Goal: Check status: Check status

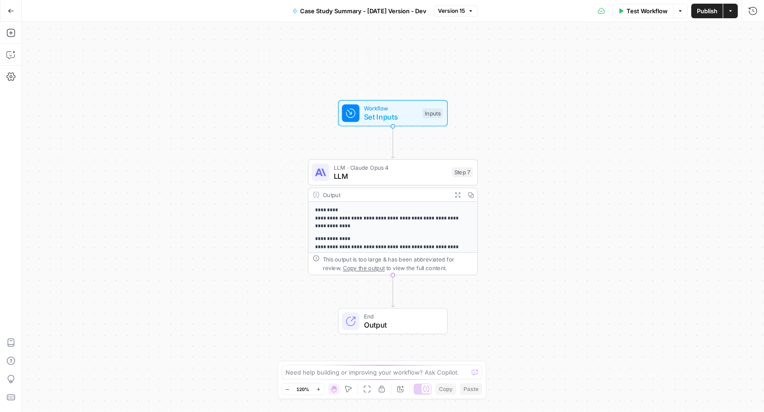
click at [554, 103] on div "**********" at bounding box center [393, 217] width 742 height 390
click at [13, 13] on icon "button" at bounding box center [11, 11] width 6 height 6
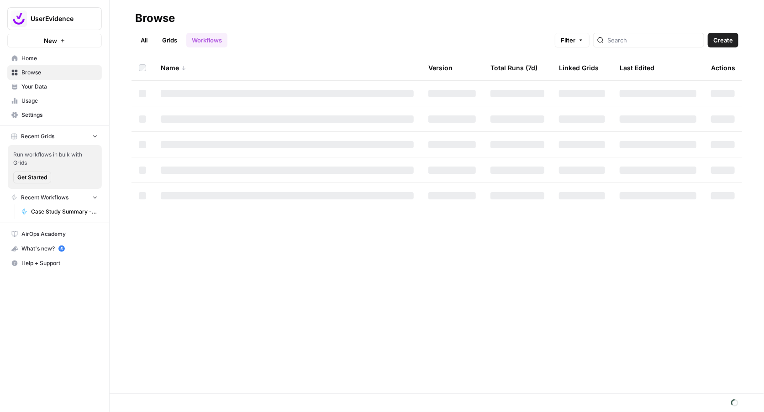
click at [15, 71] on icon at bounding box center [15, 73] width 6 height 6
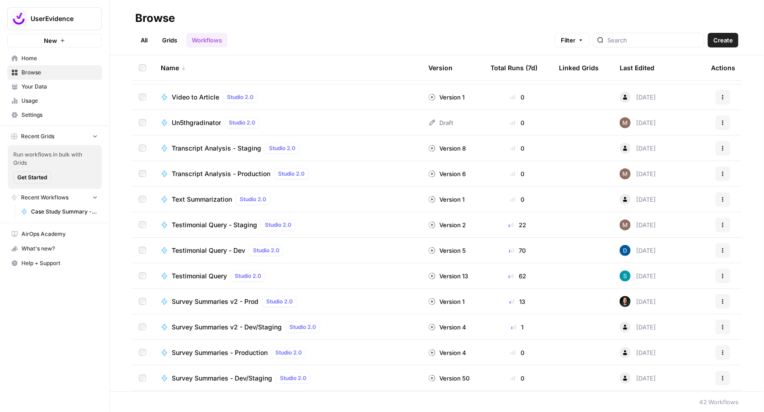
scroll to position [45, 0]
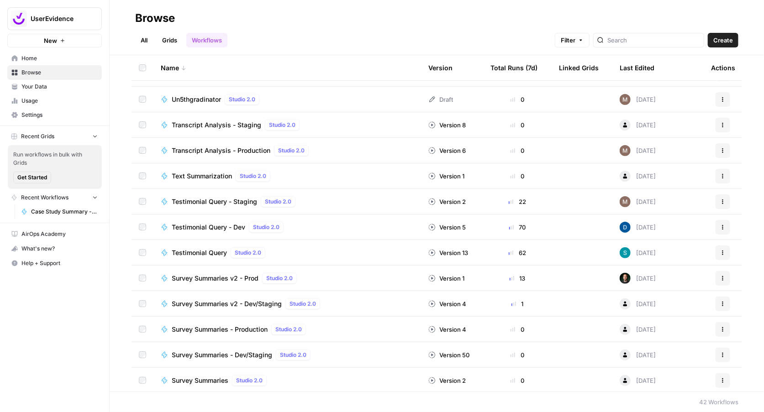
click at [208, 327] on span "Survey Summaries - Production" at bounding box center [220, 329] width 96 height 9
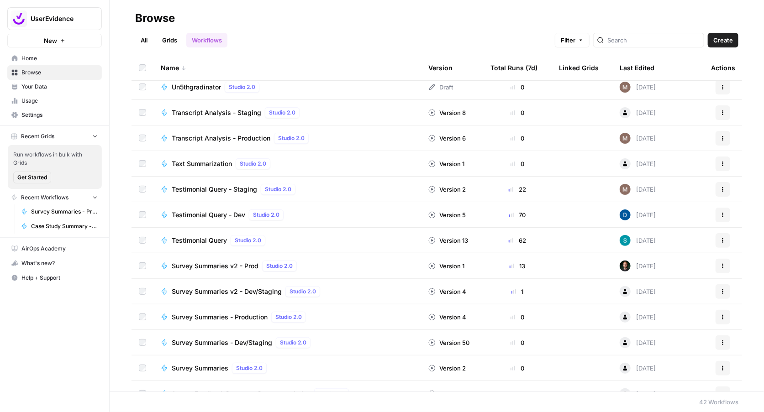
scroll to position [59, 0]
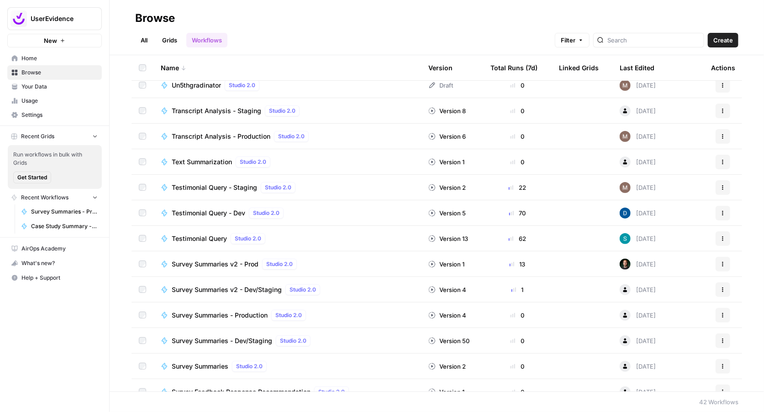
click at [232, 264] on span "Survey Summaries v2 - Prod" at bounding box center [215, 264] width 87 height 9
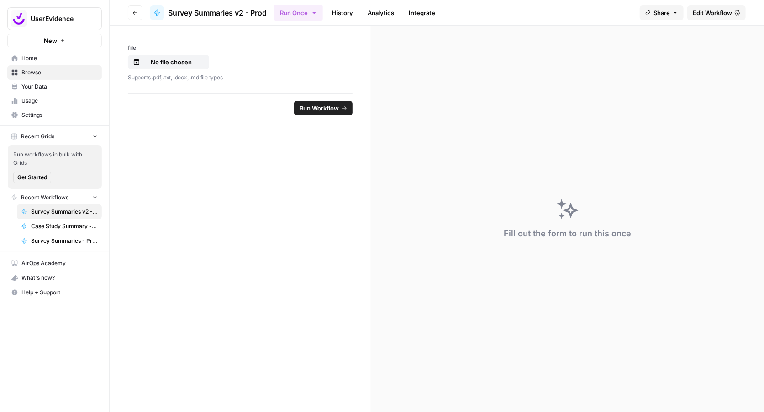
click at [337, 13] on link "History" at bounding box center [343, 12] width 32 height 15
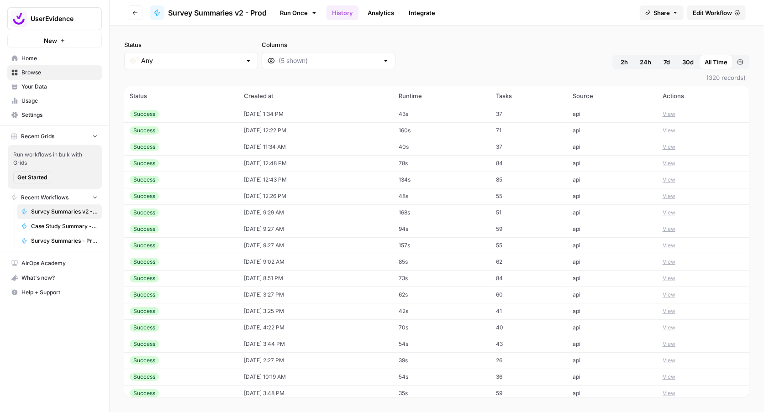
scroll to position [384, 0]
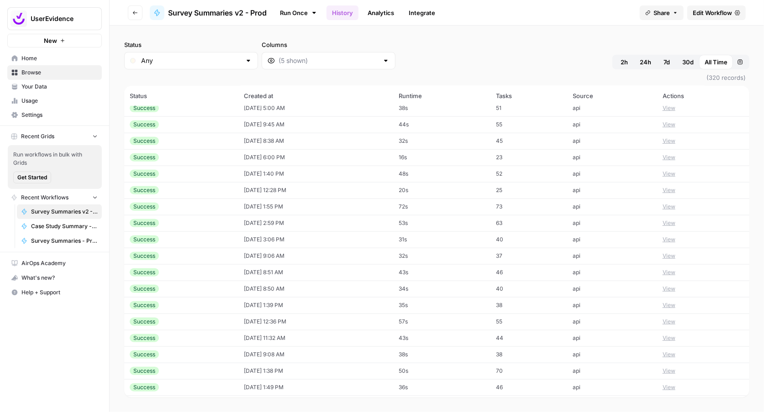
click at [187, 191] on div "Success" at bounding box center [181, 190] width 103 height 8
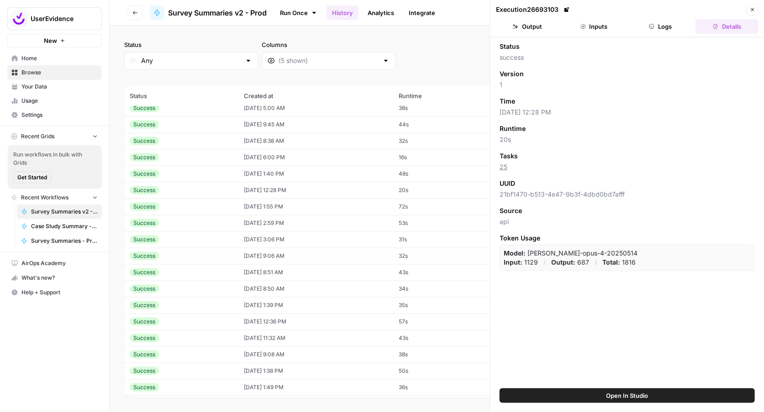
click at [606, 24] on button "Inputs" at bounding box center [594, 26] width 63 height 15
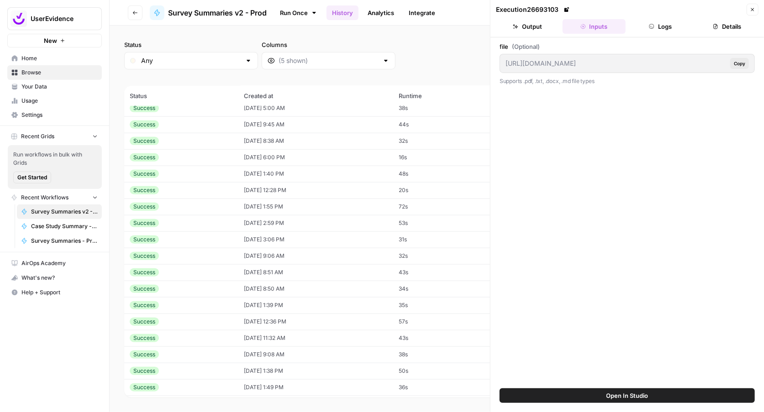
click at [551, 20] on button "Output" at bounding box center [527, 26] width 63 height 15
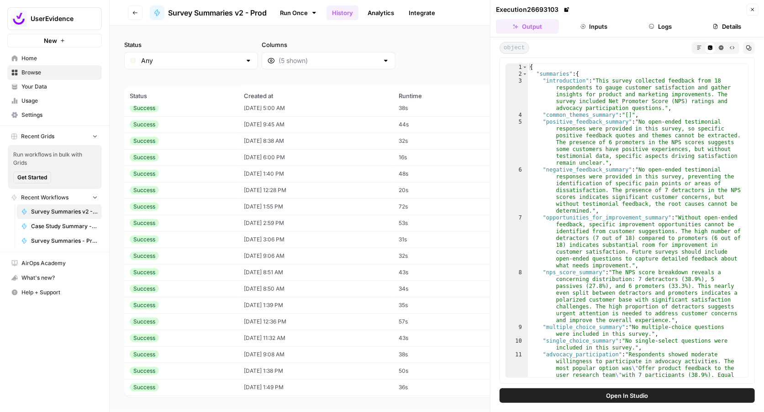
click at [596, 21] on button "Inputs" at bounding box center [594, 26] width 63 height 15
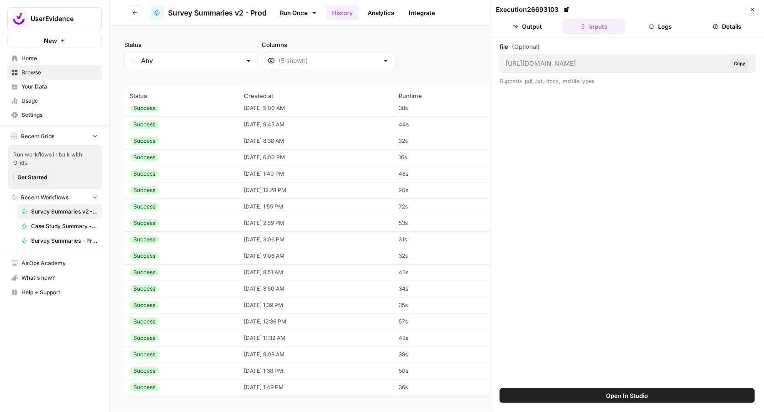
click at [732, 63] on button "Copy" at bounding box center [739, 63] width 19 height 11
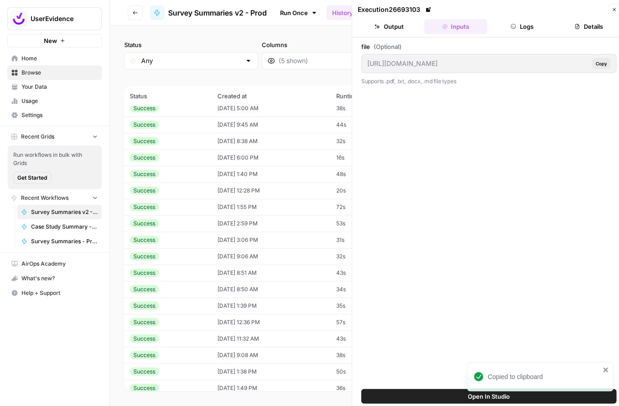
click at [217, 111] on td "[DATE] 5:00 AM" at bounding box center [271, 108] width 119 height 16
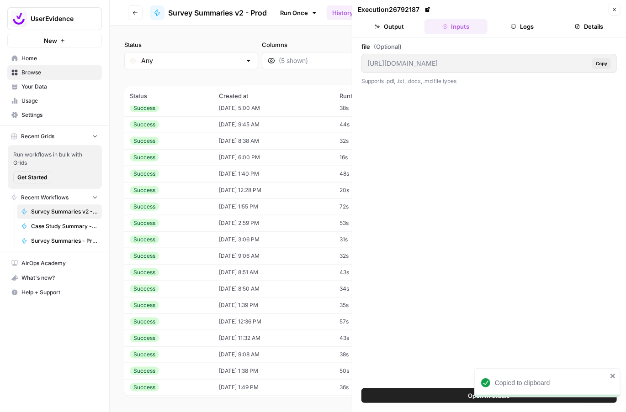
click at [606, 63] on span "Copy" at bounding box center [600, 63] width 11 height 7
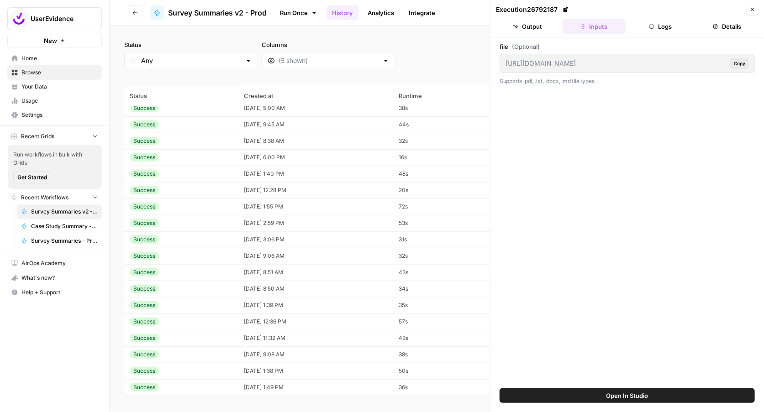
click at [540, 28] on button "Output" at bounding box center [527, 26] width 63 height 15
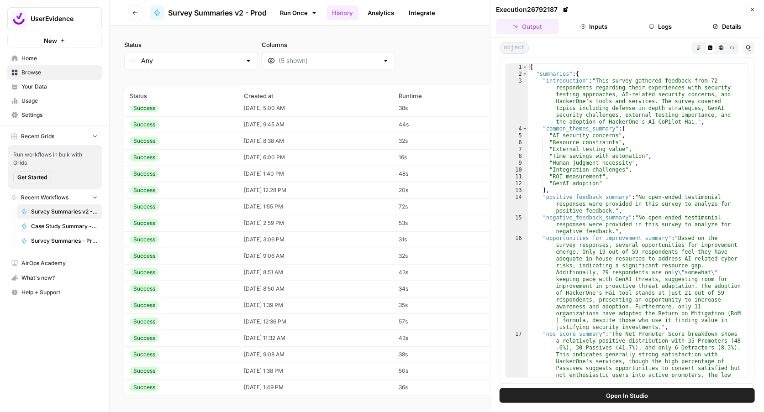
click at [604, 29] on button "Inputs" at bounding box center [594, 26] width 63 height 15
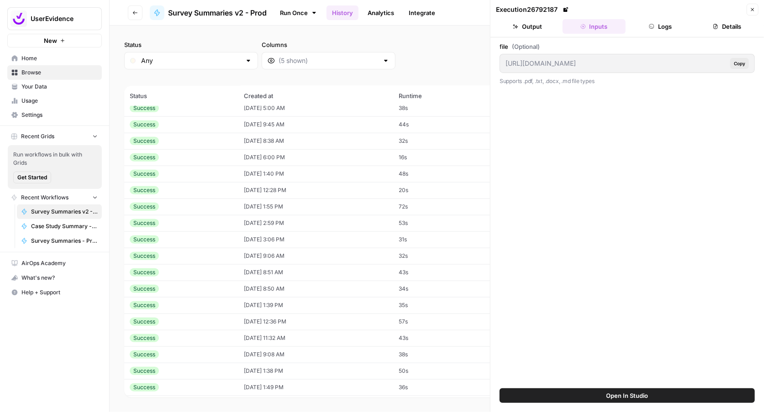
click at [646, 21] on button "Logs" at bounding box center [660, 26] width 63 height 15
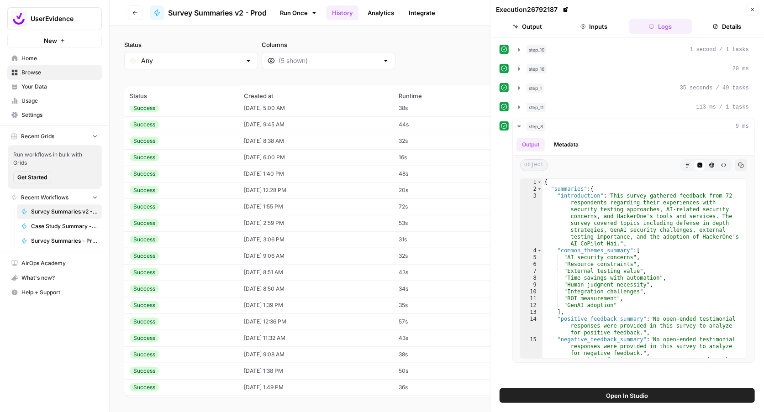
click at [716, 29] on button "Details" at bounding box center [726, 26] width 63 height 15
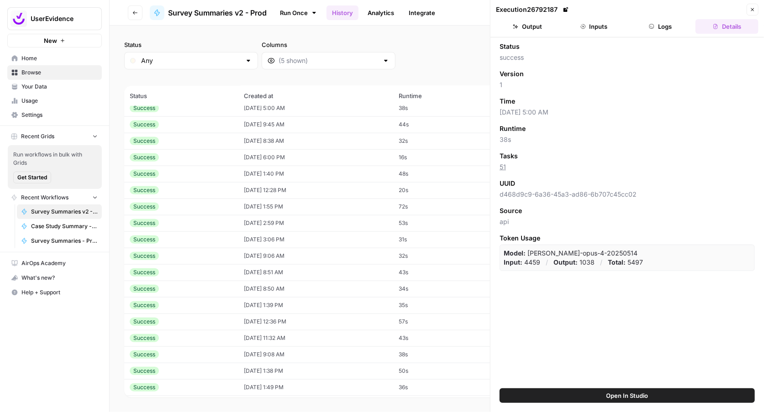
click at [607, 14] on div "Execution 26792187 Close" at bounding box center [627, 10] width 263 height 12
click at [592, 29] on button "Inputs" at bounding box center [594, 26] width 63 height 15
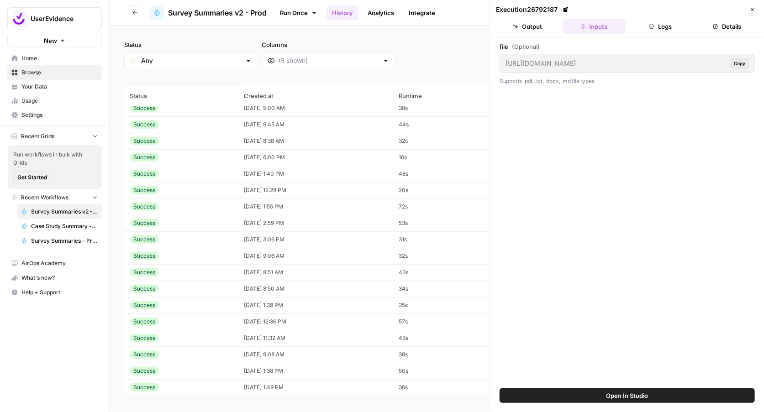
click at [649, 26] on icon "button" at bounding box center [651, 26] width 5 height 5
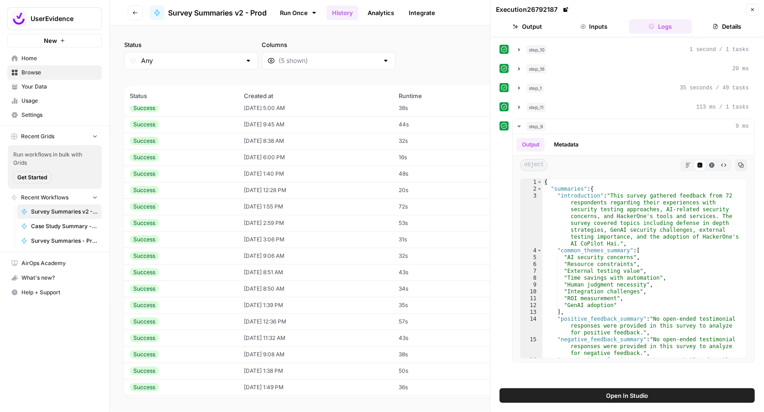
click at [266, 182] on td "[DATE] 12:28 PM" at bounding box center [315, 190] width 155 height 16
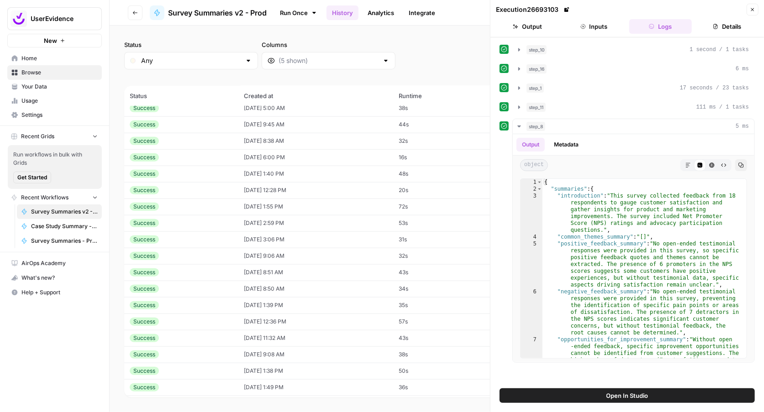
click at [593, 21] on button "Inputs" at bounding box center [594, 26] width 63 height 15
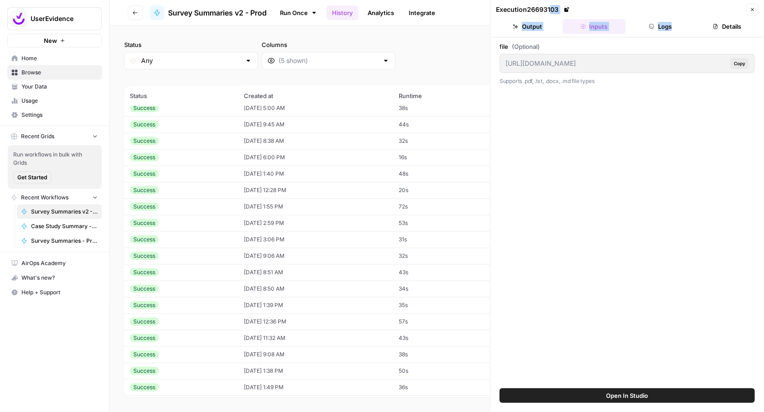
drag, startPoint x: 642, startPoint y: 34, endPoint x: 552, endPoint y: 5, distance: 94.4
click at [500, 12] on header "Execution 26693103 Close Output Inputs Logs Details" at bounding box center [627, 18] width 274 height 37
